Goal: Navigation & Orientation: Find specific page/section

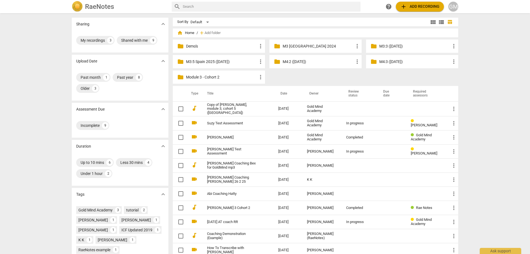
click at [223, 62] on p "M3:5 Spain 2025 ([DATE])" at bounding box center [221, 62] width 71 height 6
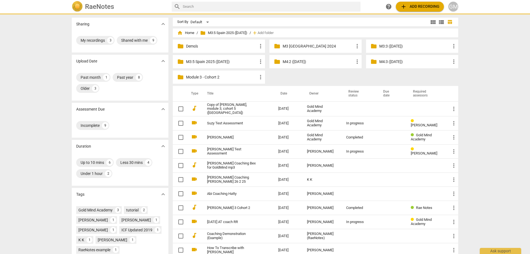
click at [223, 62] on p "M3:5 Spain 2025 ([DATE])" at bounding box center [221, 62] width 71 height 6
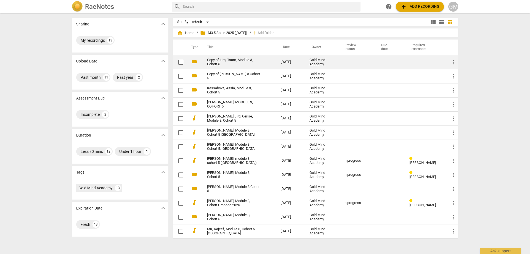
click at [246, 61] on link "Copy of Lim, Tsam, Module 3, Cohort 5" at bounding box center [234, 62] width 54 height 8
click at [246, 0] on html "RaeNotes search help add Add recording GM Sharing expand_more My recordings 13 …" at bounding box center [265, 0] width 530 height 0
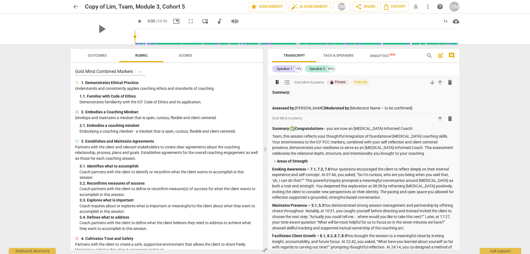
scroll to position [166, 0]
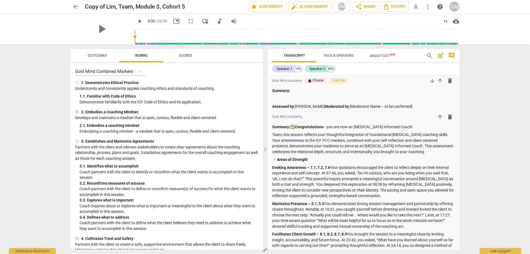
click at [78, 7] on span "arrow_back" at bounding box center [75, 6] width 7 height 7
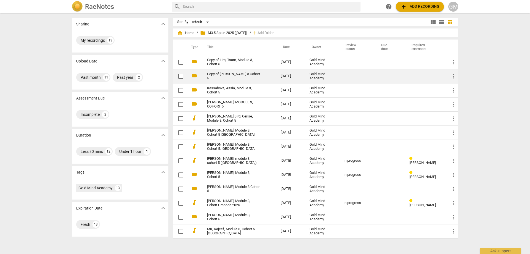
click at [246, 72] on link "Copy of [PERSON_NAME] 3 Cohort 5" at bounding box center [234, 76] width 54 height 8
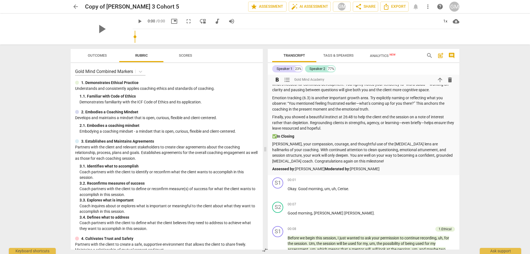
scroll to position [552, 0]
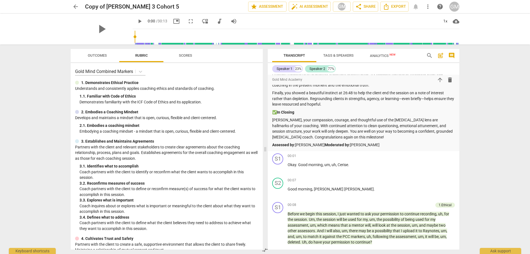
click at [78, 6] on span "arrow_back" at bounding box center [75, 6] width 7 height 7
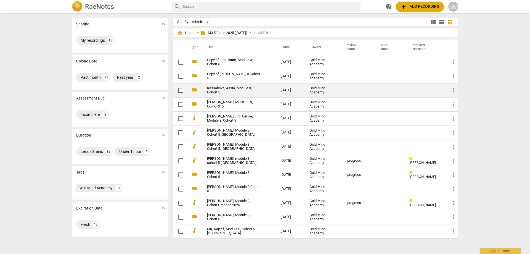
click at [232, 89] on link "Kassabova, Assia, Module 3, Cohort 5" at bounding box center [234, 90] width 54 height 8
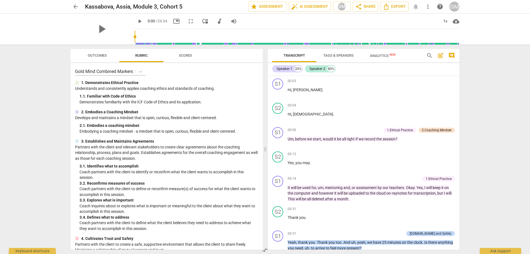
scroll to position [663, 0]
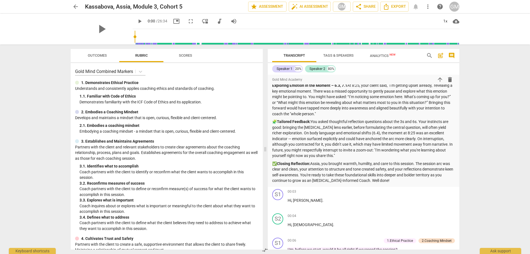
click at [77, 4] on span "arrow_back" at bounding box center [75, 6] width 7 height 7
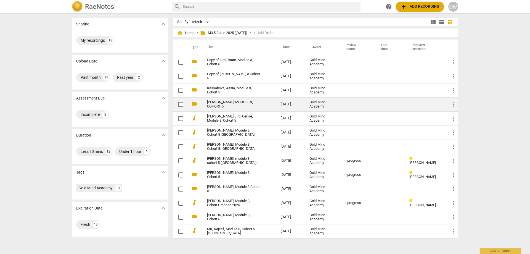
click at [237, 101] on link "[PERSON_NAME], MODULE 3, COHORT 5" at bounding box center [234, 104] width 54 height 8
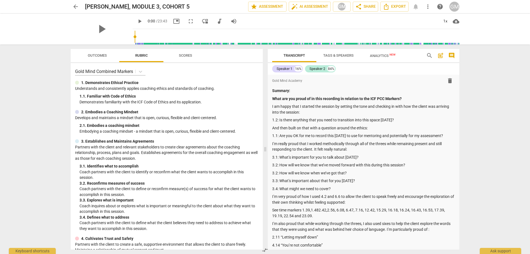
click at [77, 6] on span "arrow_back" at bounding box center [75, 6] width 7 height 7
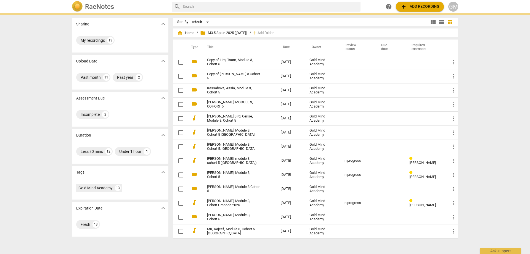
click at [60, 99] on div "Sharing expand_more My recordings 13 Upload Date expand_more Past month 11 Past…" at bounding box center [265, 134] width 530 height 240
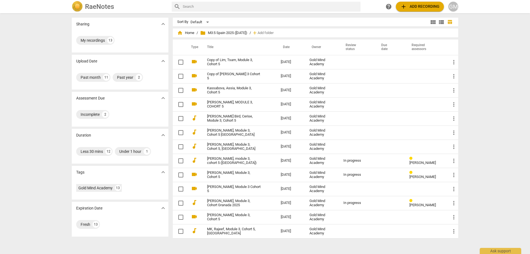
click at [58, 97] on div "Sharing expand_more My recordings 13 Upload Date expand_more Past month 11 Past…" at bounding box center [265, 134] width 530 height 240
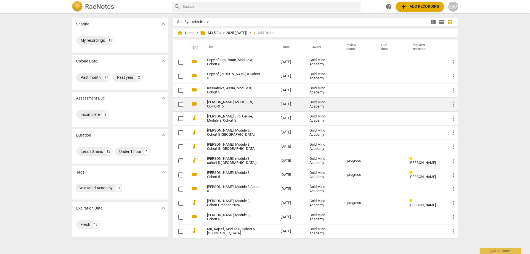
click at [238, 102] on link "[PERSON_NAME], MODULE 3, COHORT 5" at bounding box center [234, 104] width 54 height 8
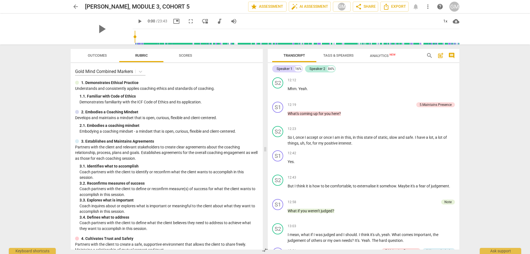
scroll to position [2702, 0]
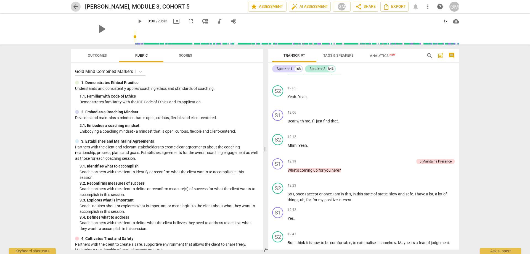
click at [78, 4] on span "arrow_back" at bounding box center [75, 6] width 7 height 7
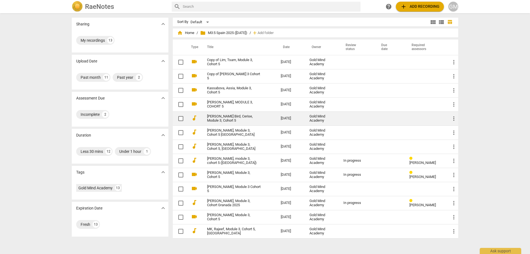
click at [225, 117] on link "[PERSON_NAME] Bird, Cerise, Module 3, Cohort 5" at bounding box center [234, 118] width 54 height 8
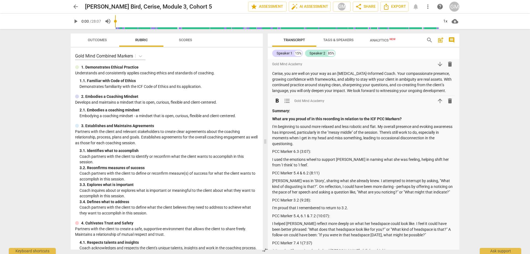
scroll to position [359, 0]
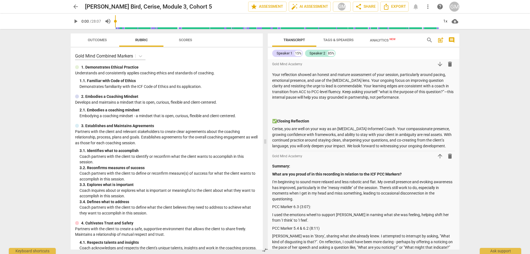
click at [76, 8] on span "arrow_back" at bounding box center [75, 6] width 7 height 7
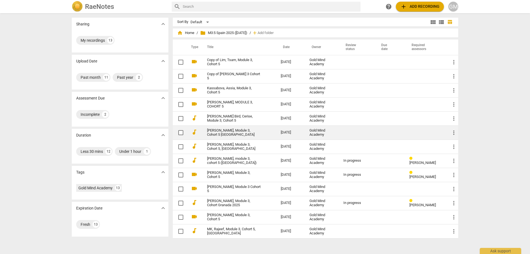
click at [231, 130] on link "[PERSON_NAME], Module 3, Cohort 5 [GEOGRAPHIC_DATA]" at bounding box center [234, 132] width 54 height 8
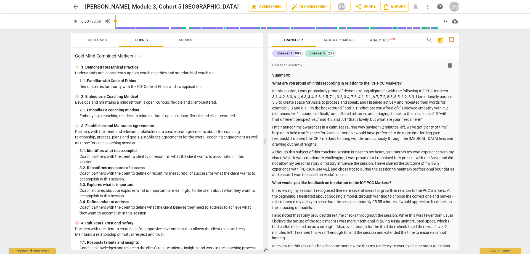
click at [77, 6] on span "arrow_back" at bounding box center [75, 6] width 7 height 7
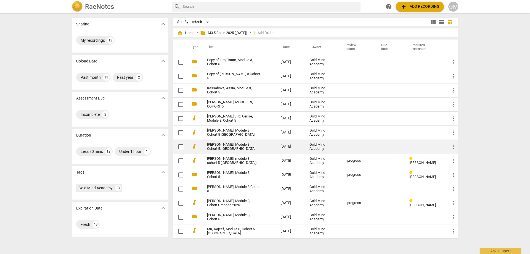
click at [227, 147] on link "[PERSON_NAME], Module 3, Cohort 5, [GEOGRAPHIC_DATA]" at bounding box center [234, 147] width 54 height 8
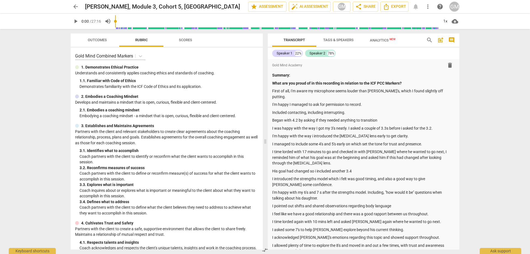
click at [75, 7] on span "arrow_back" at bounding box center [75, 6] width 7 height 7
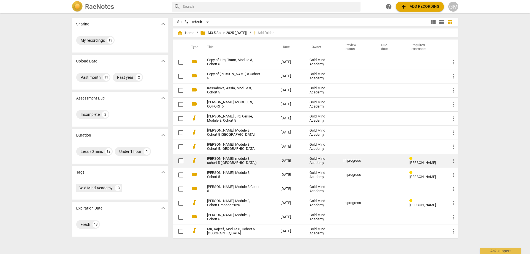
click at [236, 158] on link "[PERSON_NAME], module 3, cohort 5 ([GEOGRAPHIC_DATA])" at bounding box center [234, 161] width 54 height 8
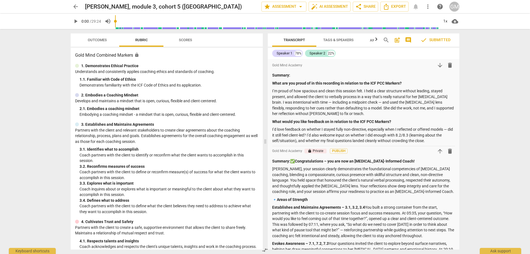
click at [78, 7] on span "arrow_back" at bounding box center [75, 6] width 7 height 7
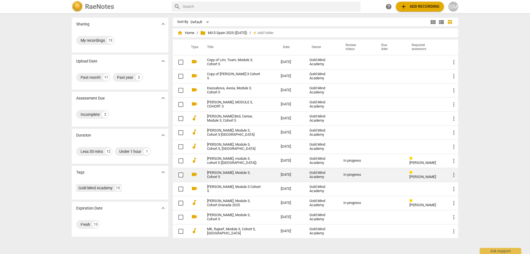
click at [352, 175] on div "In progress" at bounding box center [357, 175] width 27 height 4
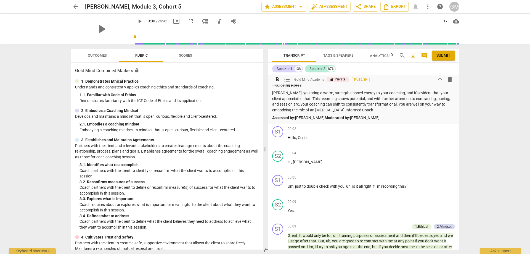
scroll to position [608, 0]
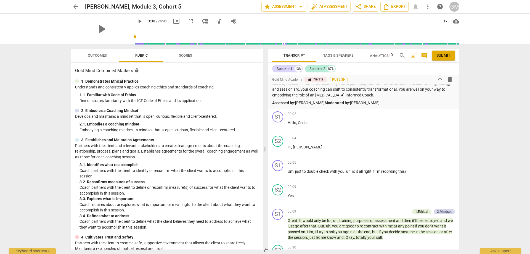
click at [75, 7] on span "arrow_back" at bounding box center [75, 6] width 7 height 7
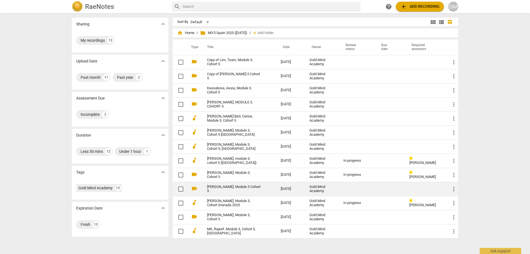
click at [235, 189] on link "[PERSON_NAME], Module 3 Cohort 5" at bounding box center [234, 189] width 54 height 8
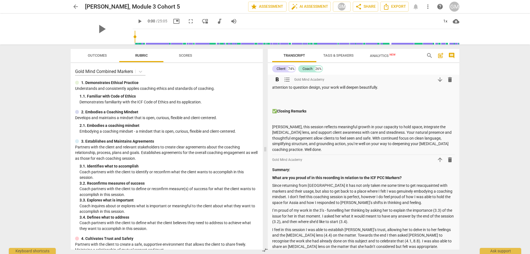
scroll to position [414, 0]
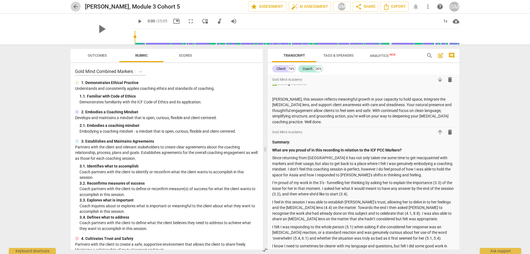
click at [75, 5] on span "arrow_back" at bounding box center [75, 6] width 7 height 7
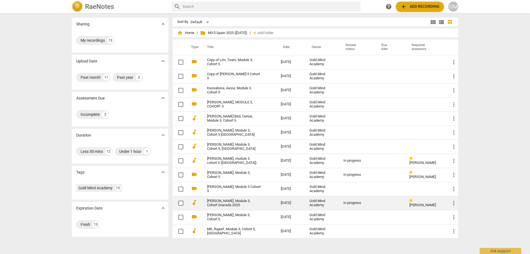
click at [223, 204] on link "[PERSON_NAME], Module 3, Cohort Granada 2025" at bounding box center [234, 203] width 54 height 8
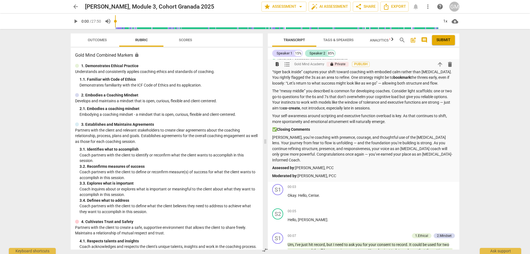
scroll to position [691, 0]
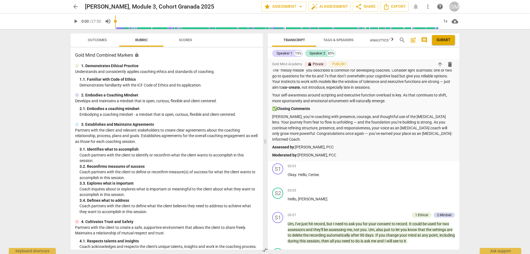
click at [73, 5] on span "arrow_back" at bounding box center [75, 6] width 7 height 7
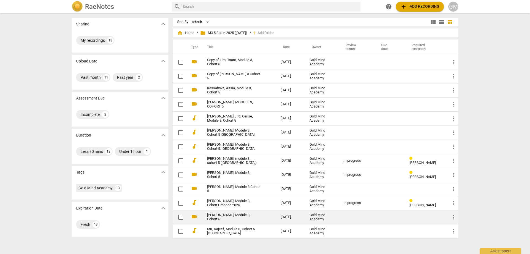
click at [228, 216] on link "[PERSON_NAME], Module 3, Cohort 5" at bounding box center [234, 217] width 54 height 8
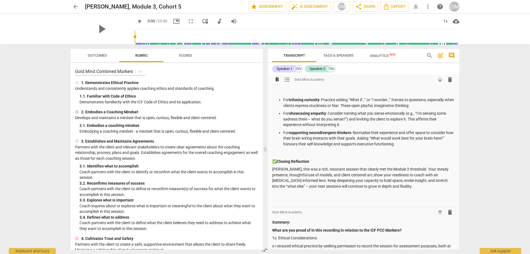
scroll to position [470, 0]
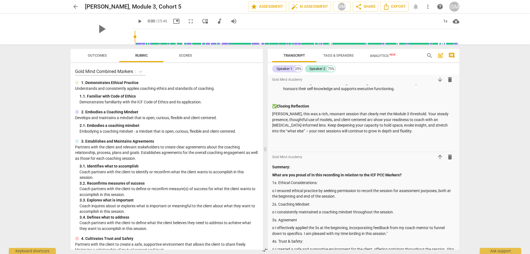
click at [75, 4] on span "arrow_back" at bounding box center [75, 6] width 7 height 7
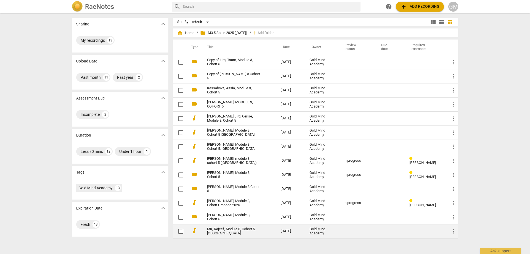
click at [227, 231] on link "MK, Rajeef, Module 3, Cohort 5, [GEOGRAPHIC_DATA]" at bounding box center [234, 231] width 54 height 8
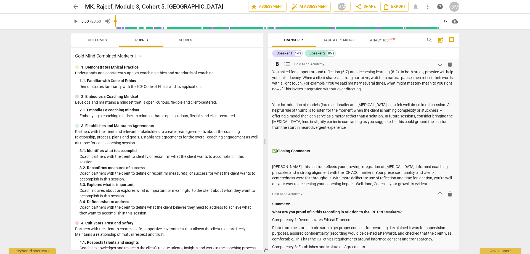
scroll to position [470, 0]
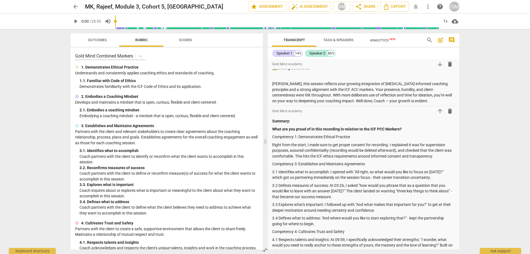
click at [73, 6] on span "arrow_back" at bounding box center [75, 6] width 7 height 7
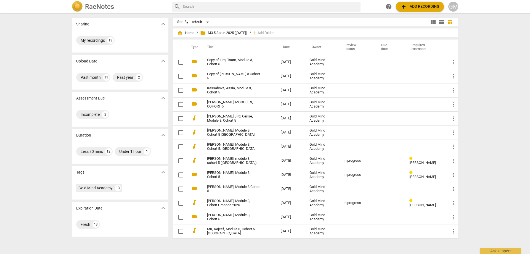
click at [49, 85] on div "Sharing expand_more My recordings 13 Upload Date expand_more Past month 11 Past…" at bounding box center [265, 134] width 530 height 240
click at [192, 31] on span "home Home" at bounding box center [185, 33] width 17 height 6
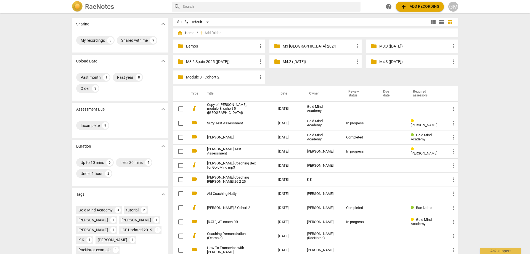
click at [474, 73] on div "Sharing expand_more My recordings 3 Shared with me 9 Upload Date expand_more Pa…" at bounding box center [265, 134] width 530 height 240
click at [477, 80] on div "Sharing expand_more My recordings 3 Shared with me 9 Upload Date expand_more Pa…" at bounding box center [265, 134] width 530 height 240
click at [479, 76] on div "Sharing expand_more My recordings 3 Shared with me 9 Upload Date expand_more Pa…" at bounding box center [265, 134] width 530 height 240
click at [315, 60] on p "M4:2 ([DATE])" at bounding box center [318, 62] width 71 height 6
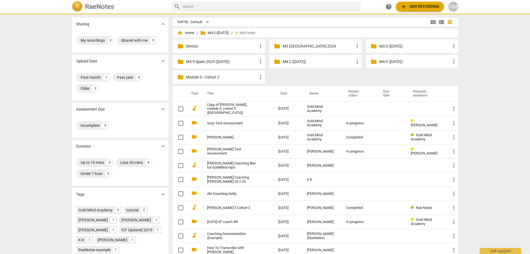
click at [315, 60] on p "M4:2 ([DATE])" at bounding box center [318, 62] width 71 height 6
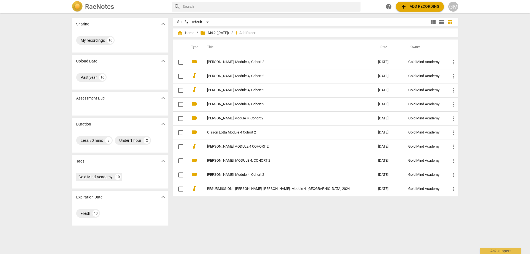
click at [93, 7] on h2 "RaeNotes" at bounding box center [99, 7] width 29 height 8
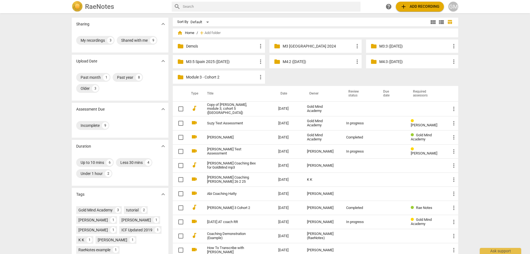
click at [47, 54] on div "Sharing expand_more My recordings 3 Shared with me 9 Upload Date expand_more Pa…" at bounding box center [265, 134] width 530 height 240
click at [48, 52] on div "Sharing expand_more My recordings 3 Shared with me 9 Upload Date expand_more Pa…" at bounding box center [265, 134] width 530 height 240
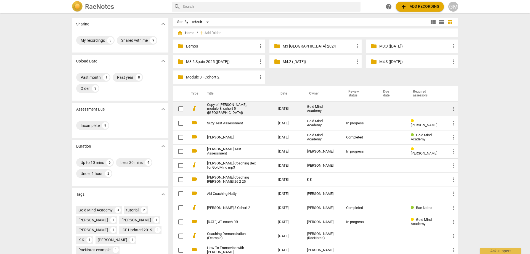
click at [227, 105] on link "Copy of [PERSON_NAME], module 3, cohort 5 ([GEOGRAPHIC_DATA])" at bounding box center [232, 109] width 51 height 12
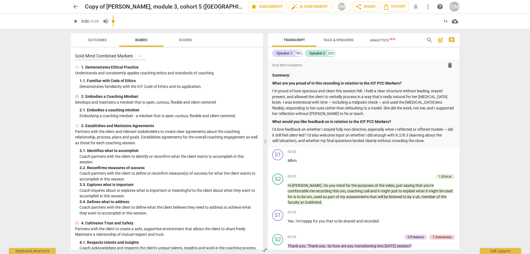
click at [74, 8] on span "arrow_back" at bounding box center [75, 6] width 7 height 7
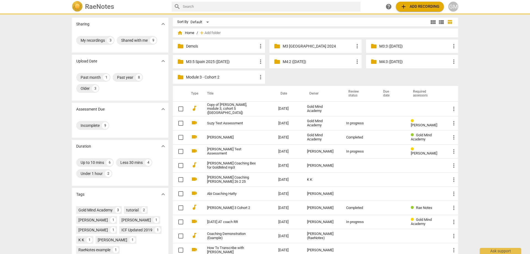
click at [43, 78] on div "Sharing expand_more My recordings 3 Shared with me 9 Upload Date expand_more Pa…" at bounding box center [265, 134] width 530 height 240
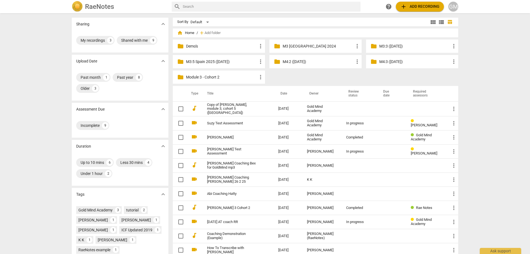
click at [43, 73] on div "Sharing expand_more My recordings 3 Shared with me 9 Upload Date expand_more Pa…" at bounding box center [265, 134] width 530 height 240
